Goal: Information Seeking & Learning: Learn about a topic

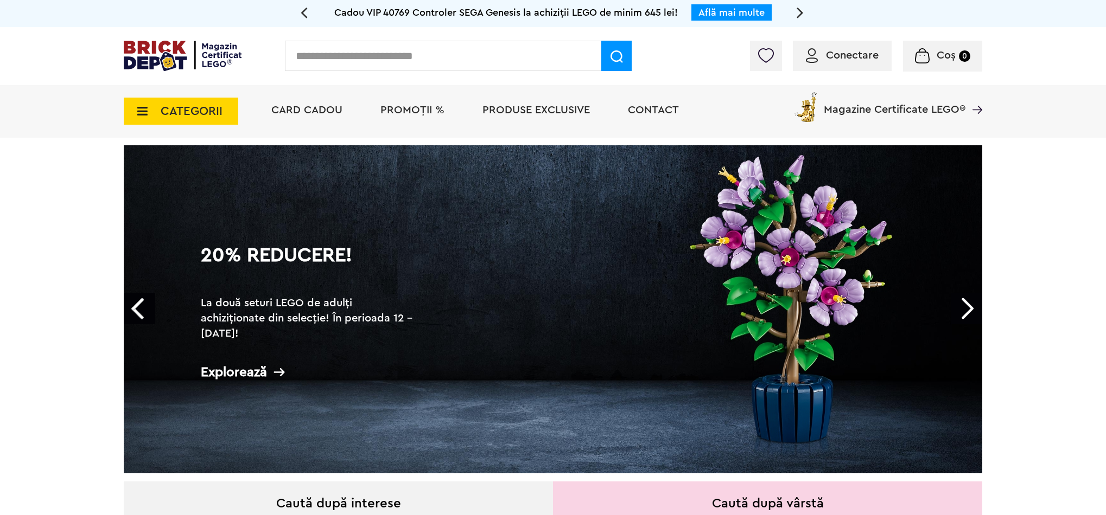
click at [194, 104] on span "CATEGORII" at bounding box center [181, 111] width 114 height 27
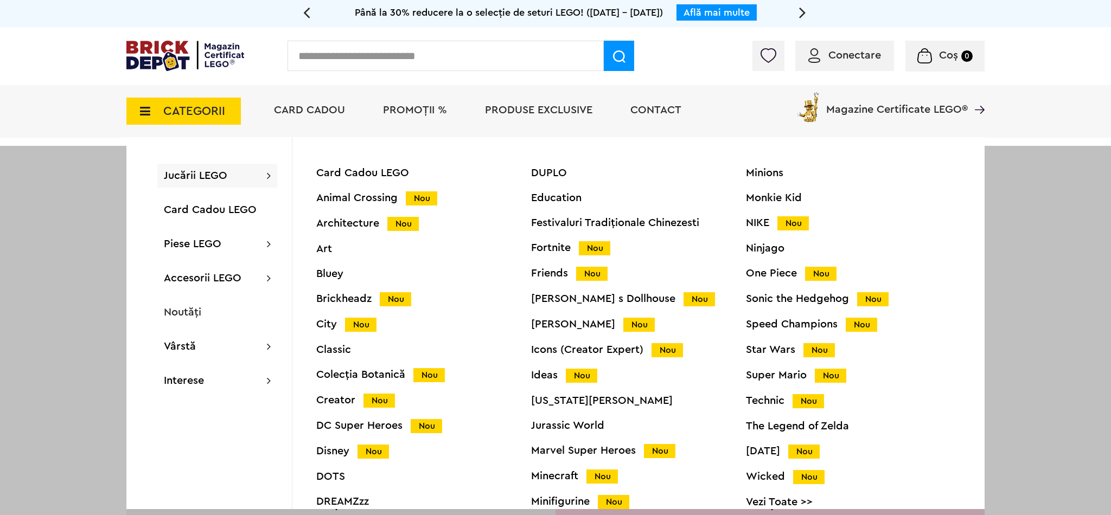
click at [363, 368] on div "Card Cadou LEGO Animal Crossing Nou Architecture Nou Art Bluey Brickheadz Nou C…" at bounding box center [423, 345] width 215 height 354
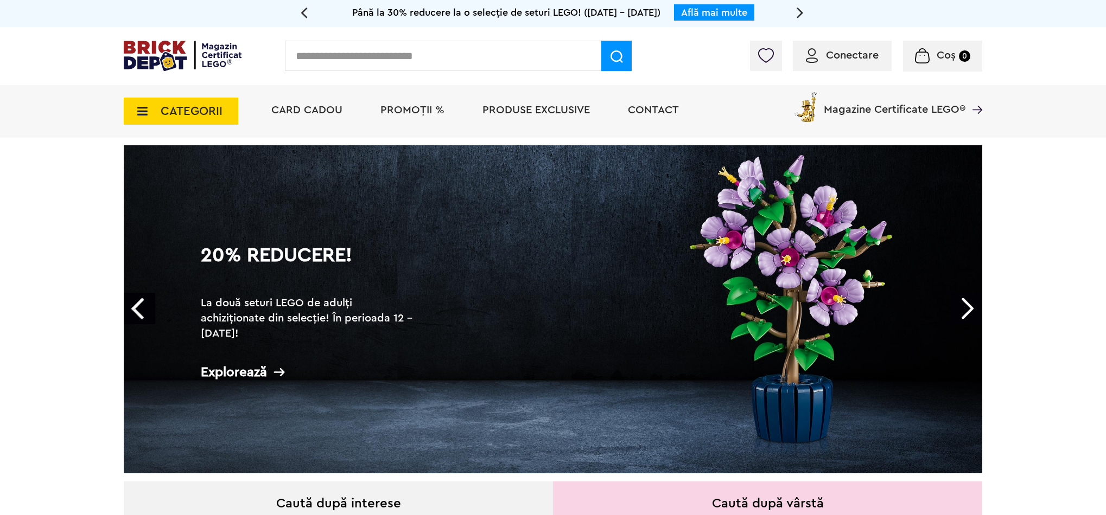
click at [226, 114] on span "CATEGORII" at bounding box center [181, 111] width 114 height 27
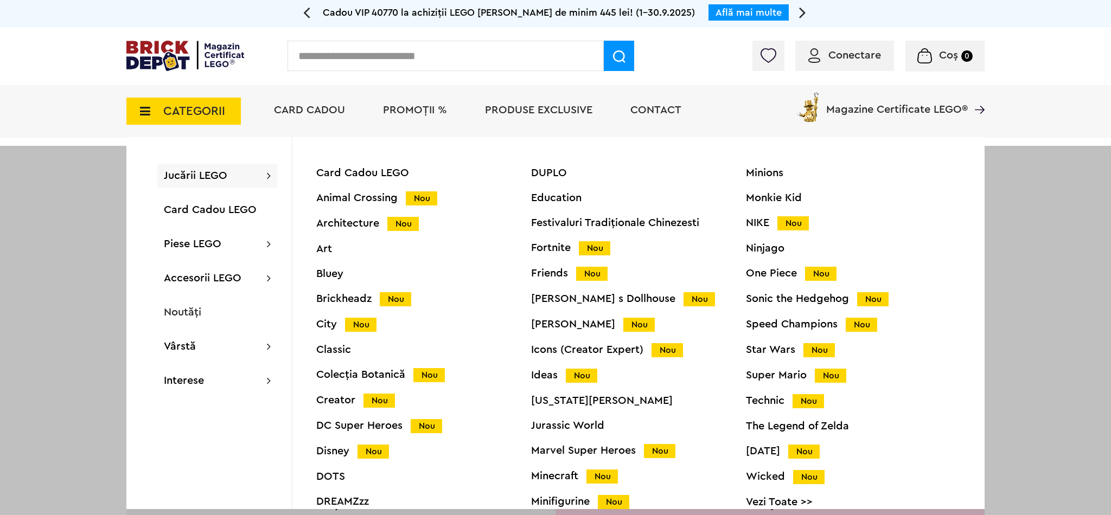
drag, startPoint x: 361, startPoint y: 374, endPoint x: 364, endPoint y: 352, distance: 22.4
click at [361, 374] on div "Colecția Botanică Nou" at bounding box center [423, 375] width 215 height 11
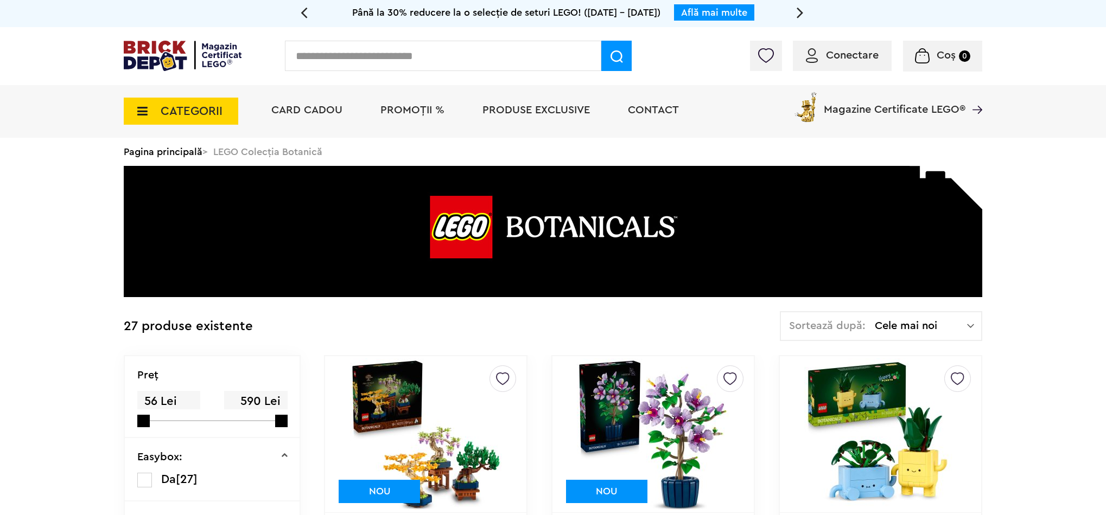
click at [208, 101] on span "CATEGORII" at bounding box center [181, 111] width 114 height 27
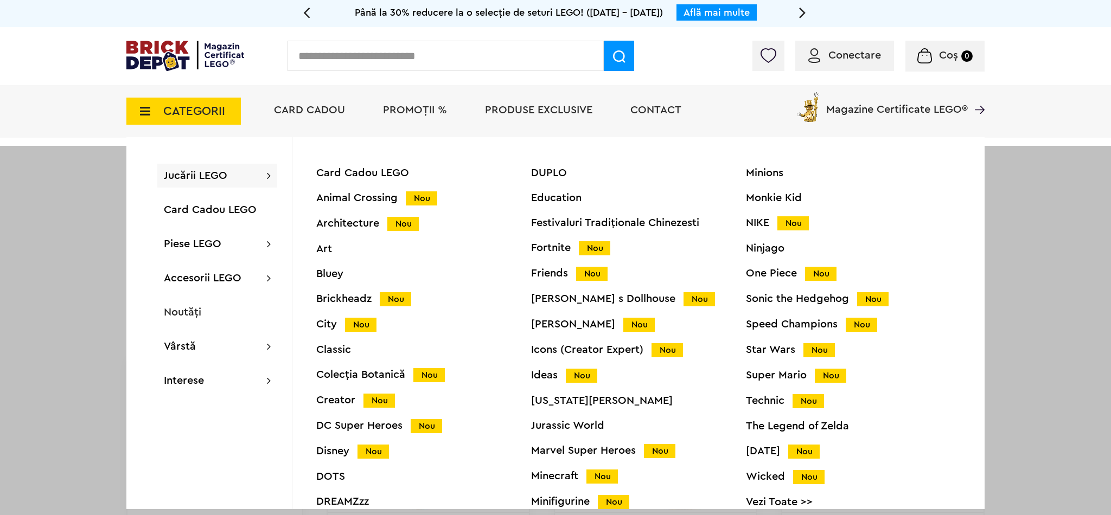
drag, startPoint x: 21, startPoint y: 163, endPoint x: 93, endPoint y: 181, distance: 74.4
click at [21, 163] on div at bounding box center [555, 403] width 1111 height 515
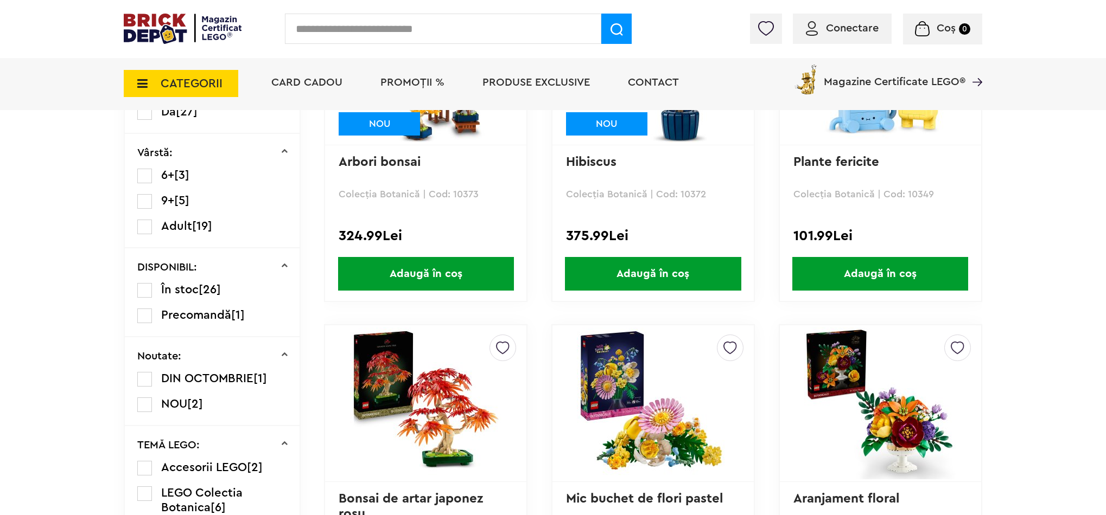
scroll to position [472, 0]
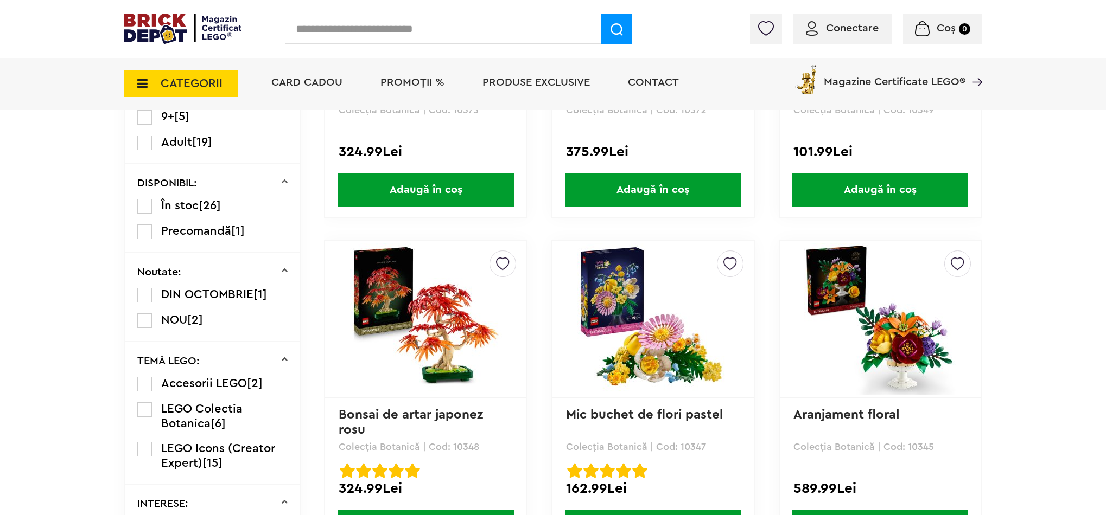
click at [409, 293] on img at bounding box center [426, 320] width 152 height 152
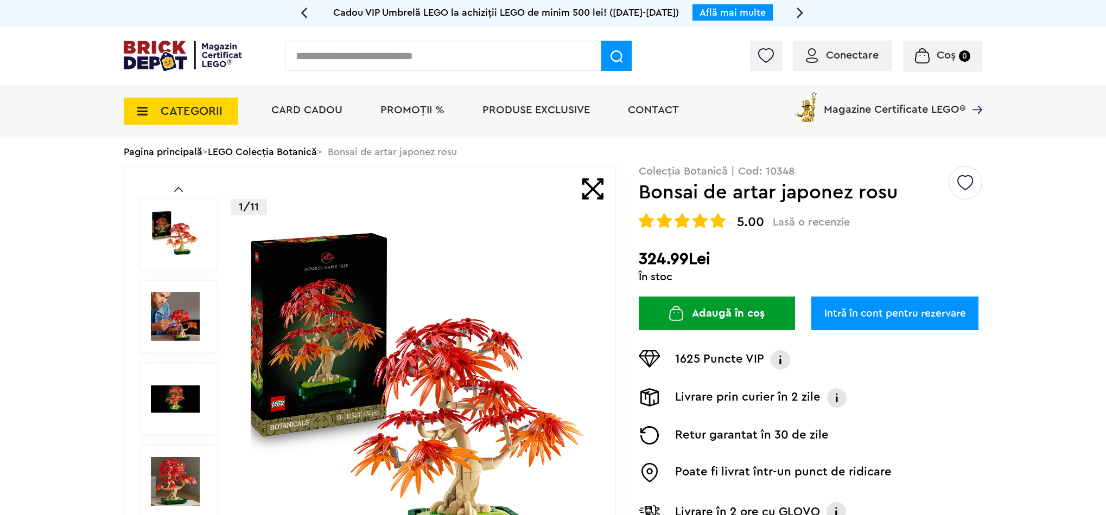
click at [185, 122] on span "CATEGORII" at bounding box center [181, 111] width 114 height 27
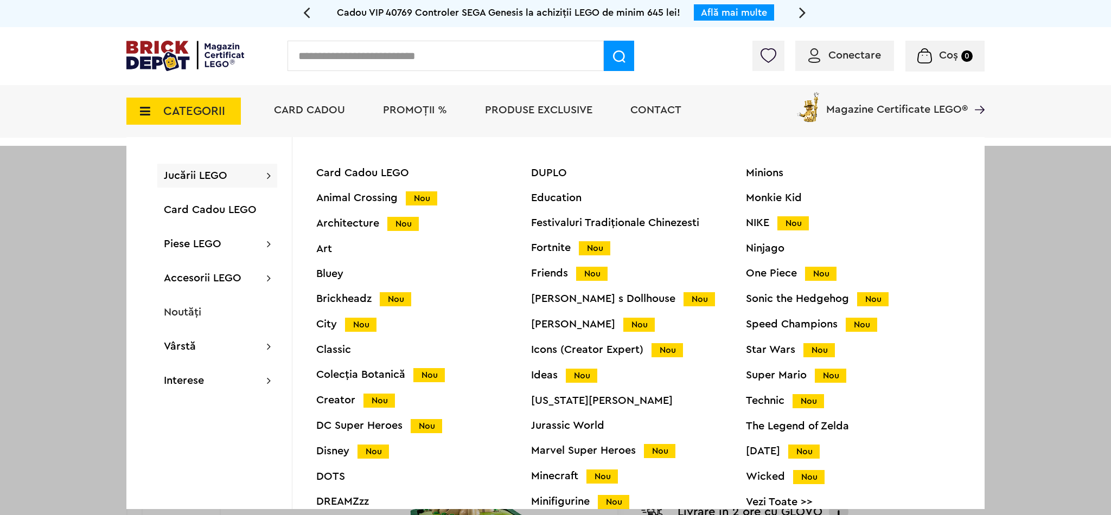
click at [342, 226] on div "Architecture Nou" at bounding box center [423, 223] width 215 height 11
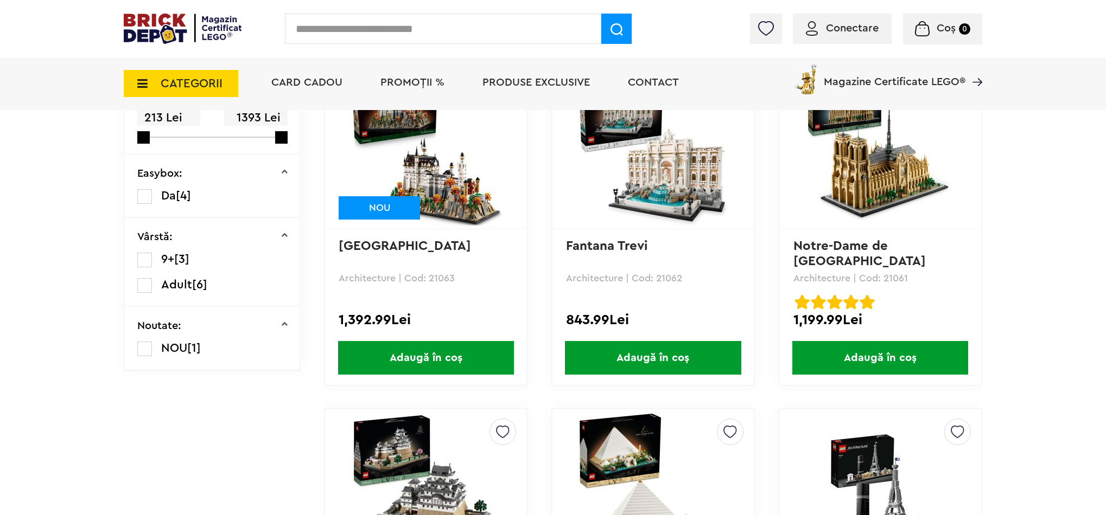
click at [170, 72] on span "CATEGORII" at bounding box center [181, 83] width 114 height 27
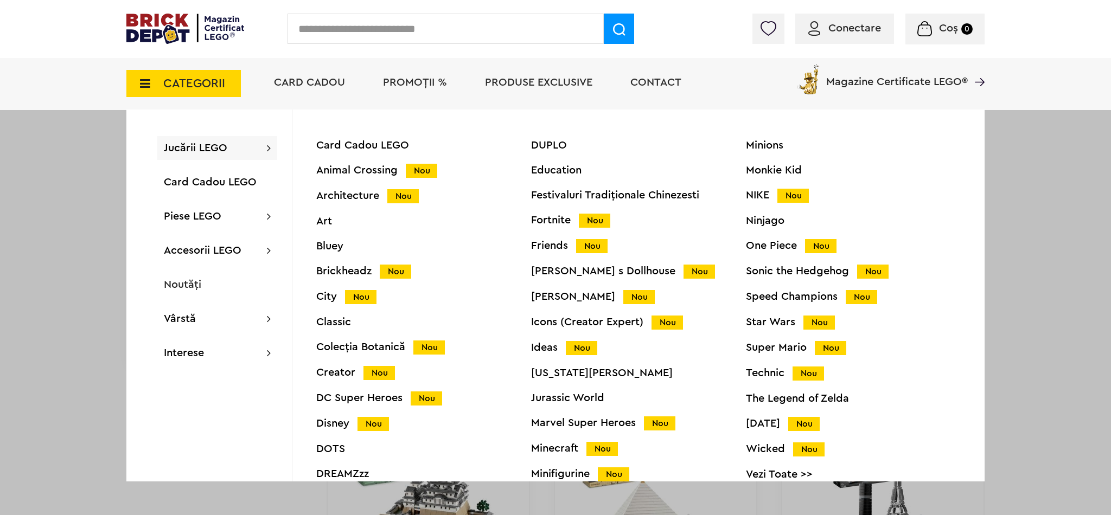
click at [345, 348] on div "Colecția Botanică Nou" at bounding box center [423, 347] width 215 height 11
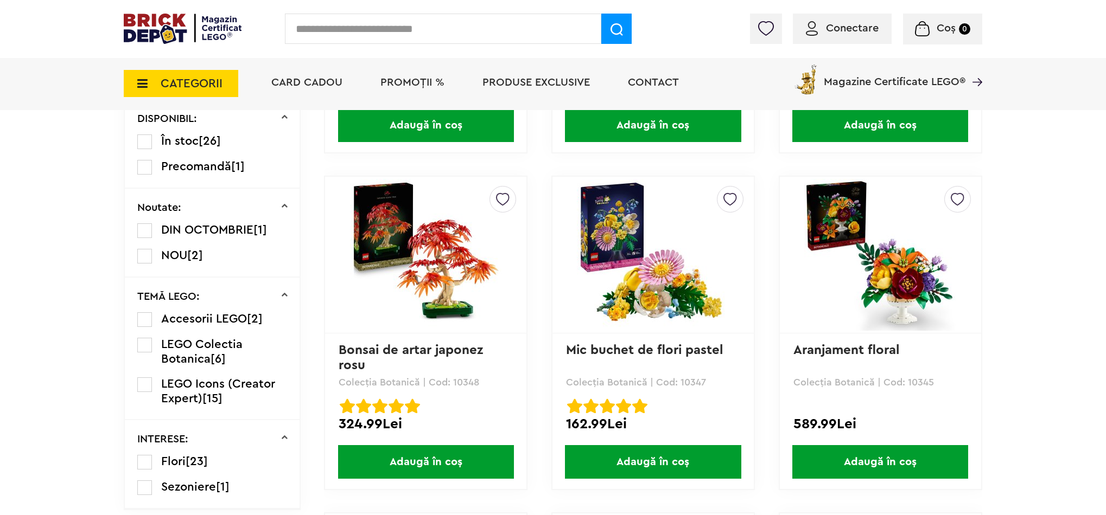
scroll to position [535, 0]
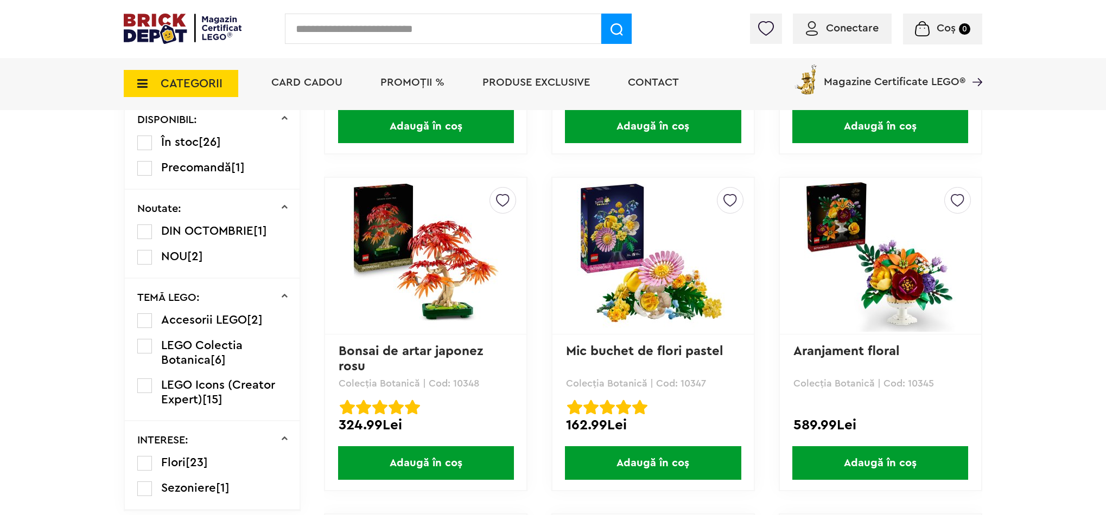
click at [462, 235] on img at bounding box center [426, 256] width 152 height 152
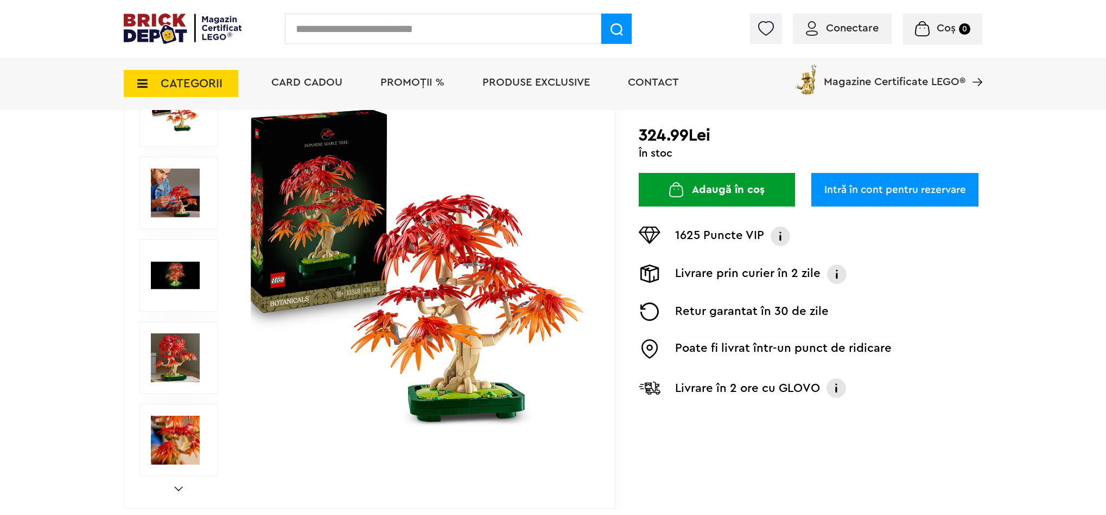
scroll to position [136, 0]
